Goal: Find specific page/section: Find specific page/section

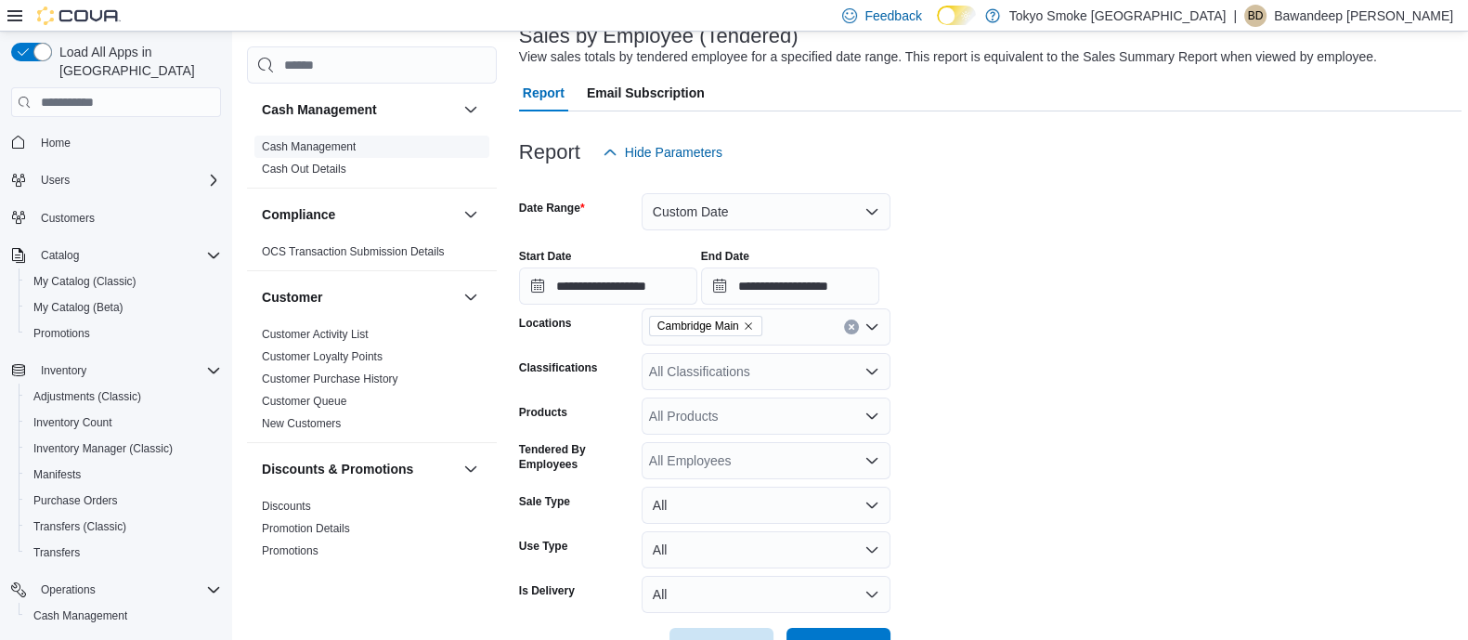
scroll to position [42, 0]
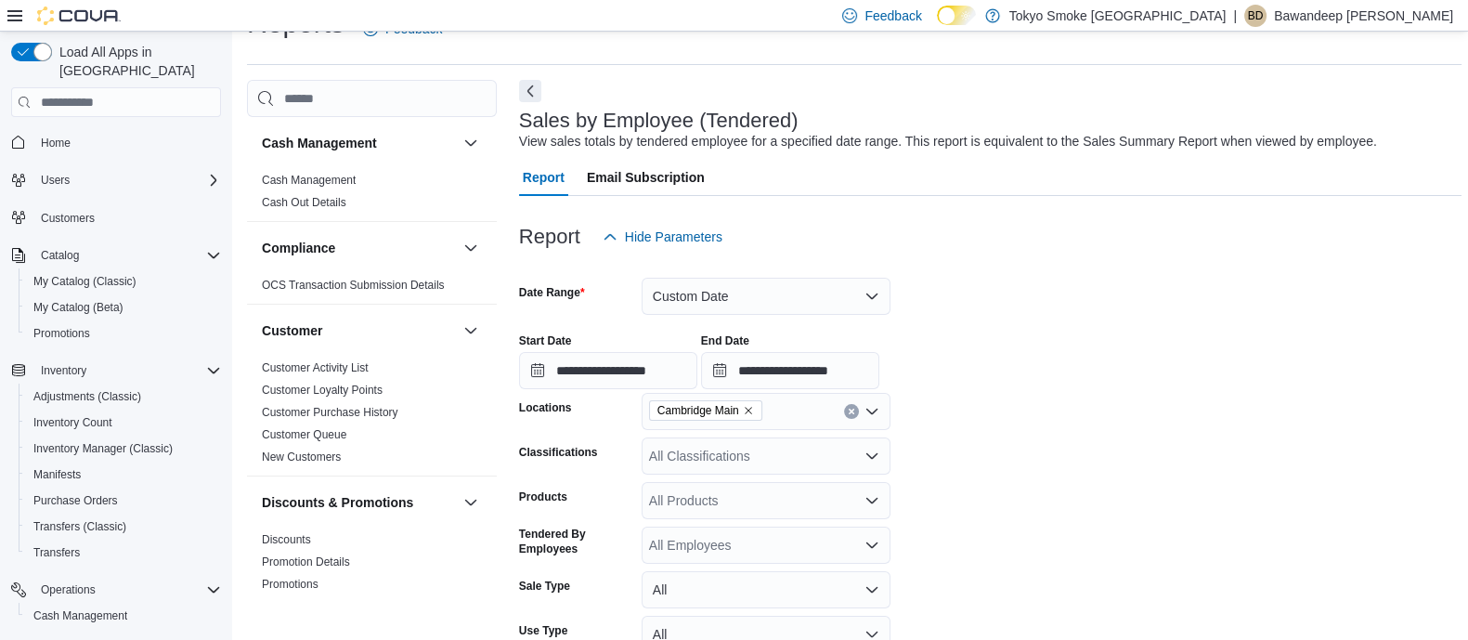
click at [97, 128] on button "Home" at bounding box center [116, 141] width 225 height 27
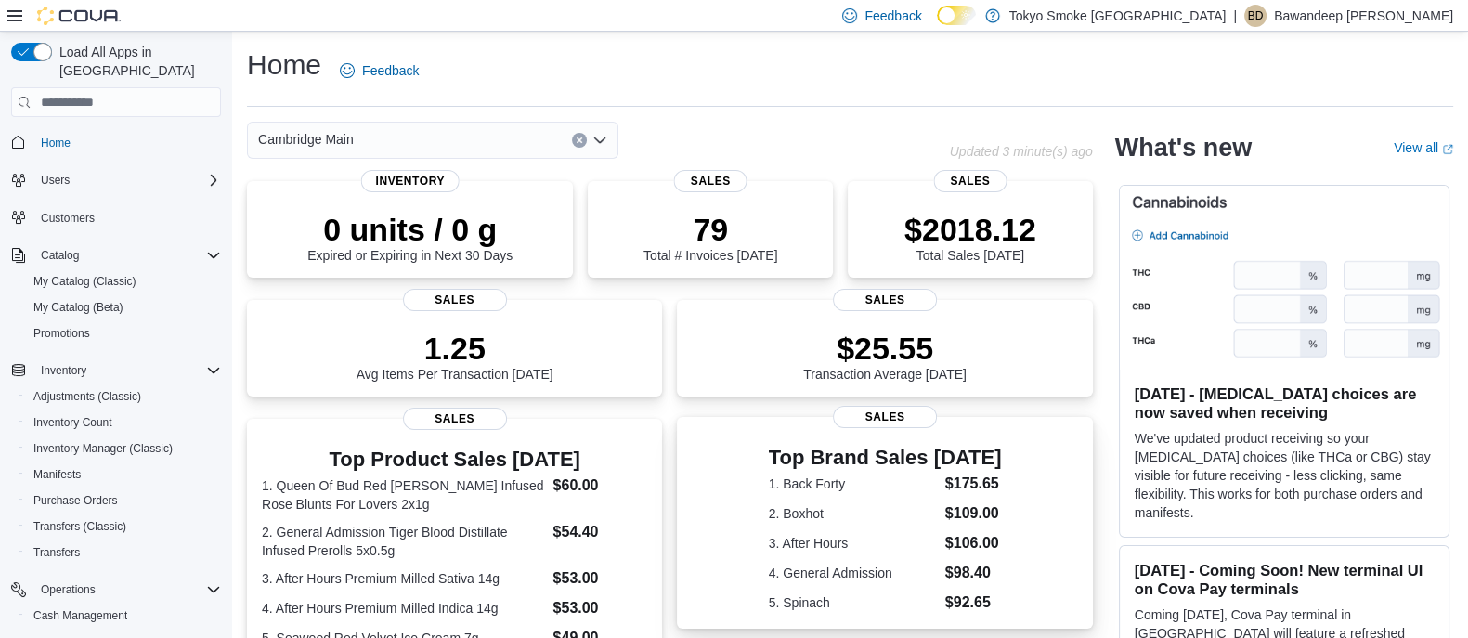
click at [820, 541] on div "0 units / 0 g Expired or Expiring in Next 30 Days Inventory 79 Total # Invoices…" at bounding box center [670, 621] width 846 height 880
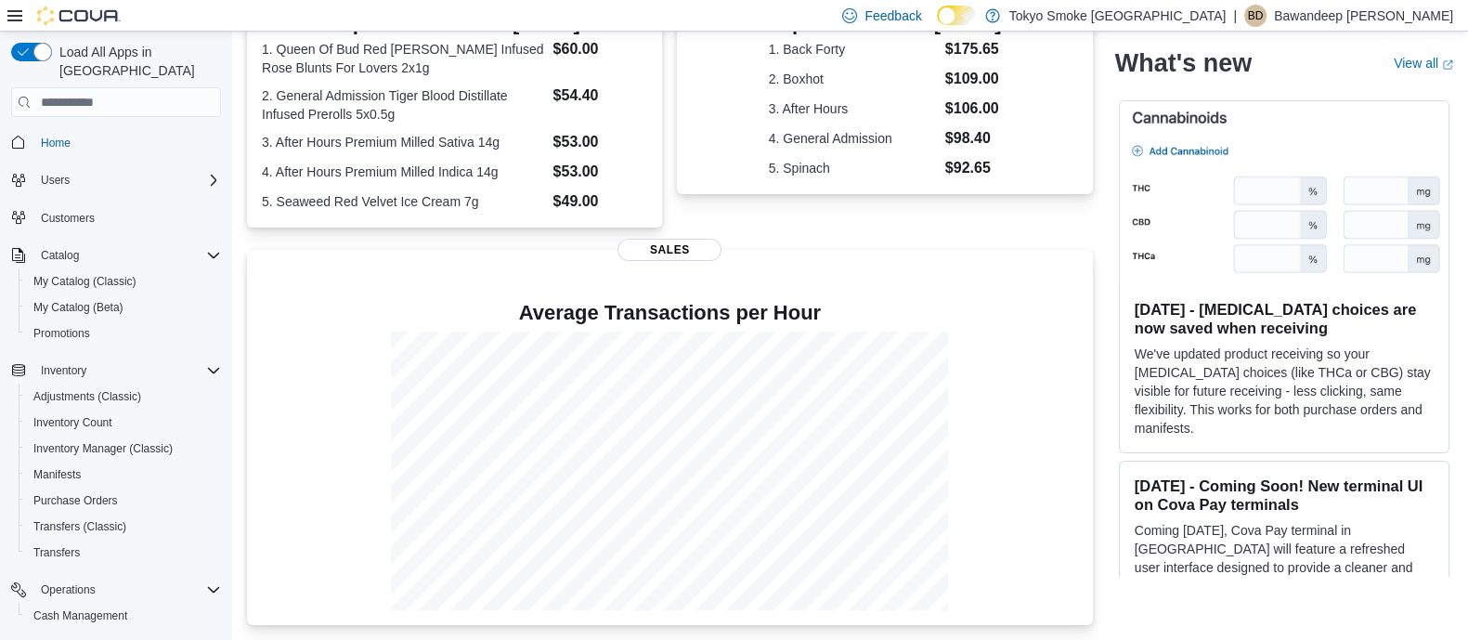
click at [1312, 82] on div "What's new View all (opens in a new tab or window)" at bounding box center [1284, 63] width 338 height 52
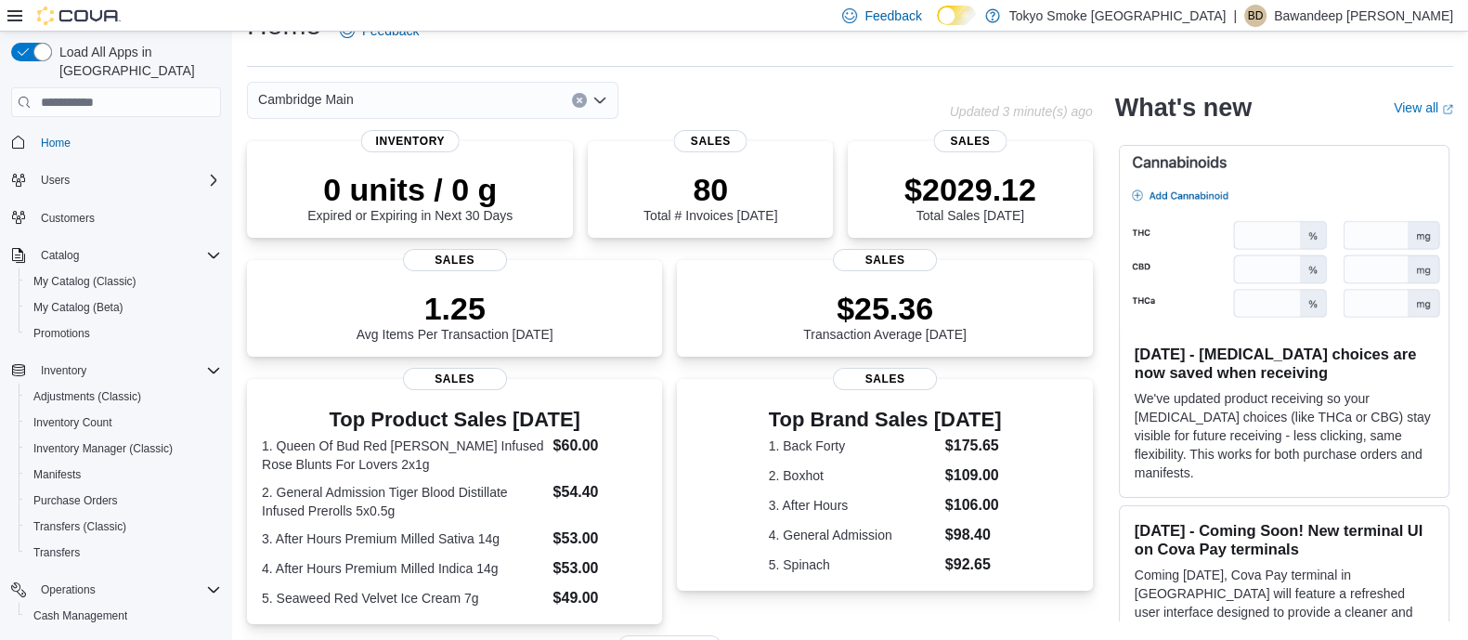
scroll to position [0, 0]
